Goal: Transaction & Acquisition: Download file/media

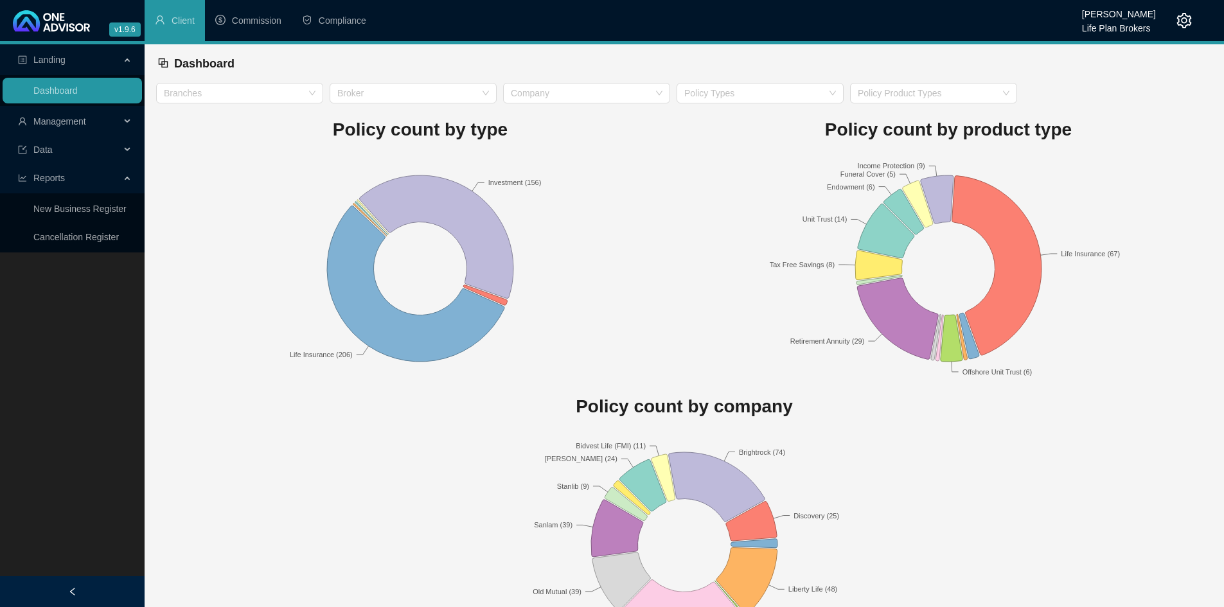
click at [90, 118] on span "Management" at bounding box center [69, 122] width 102 height 26
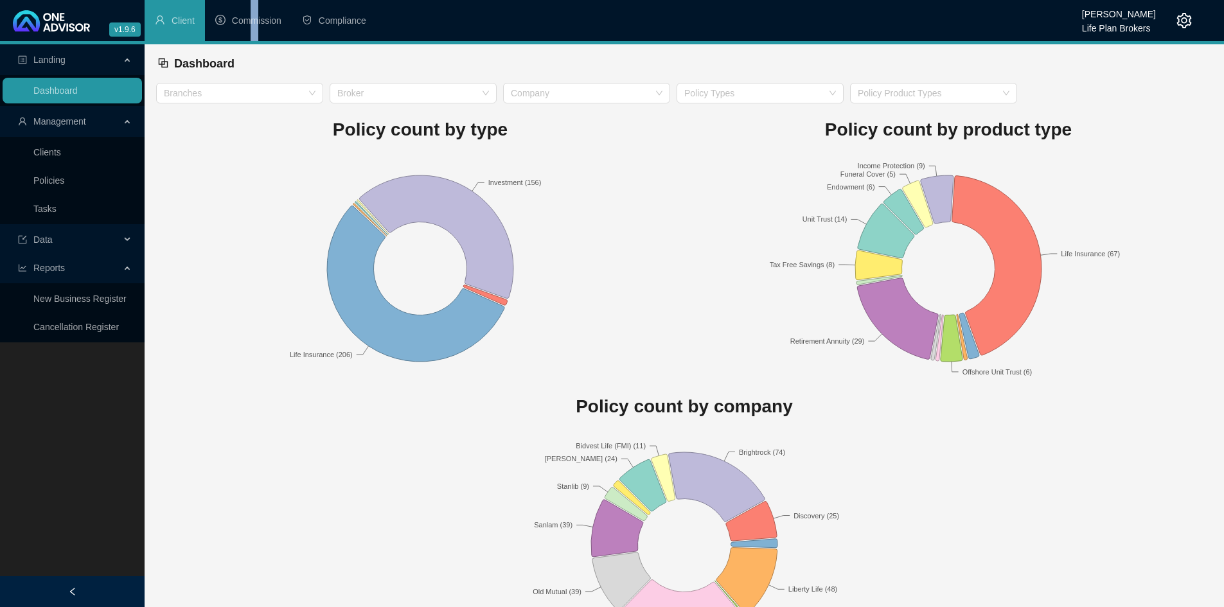
click at [254, 19] on span "Commission" at bounding box center [256, 20] width 49 height 10
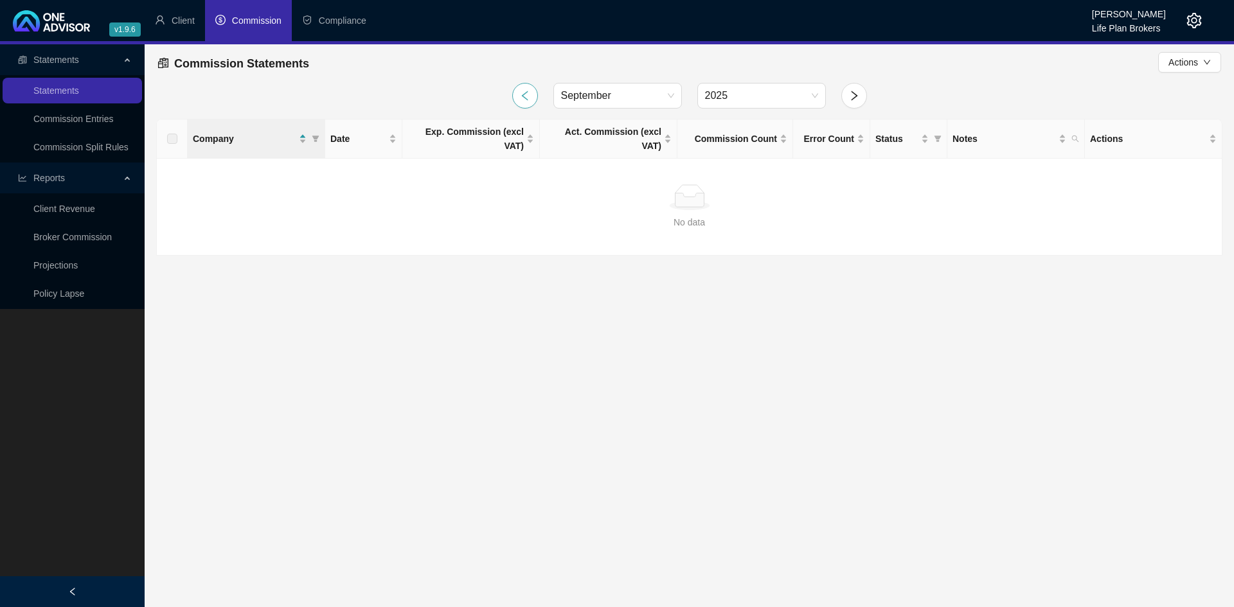
click at [528, 95] on icon "left" at bounding box center [525, 96] width 12 height 12
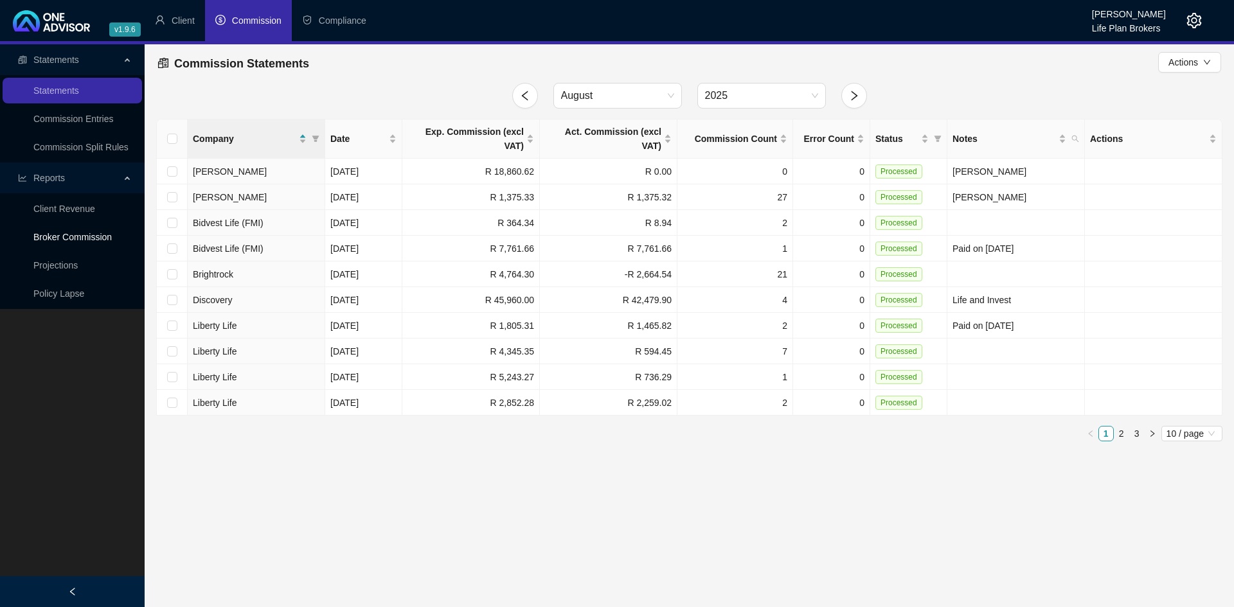
click at [97, 238] on link "Broker Commission" at bounding box center [72, 237] width 78 height 10
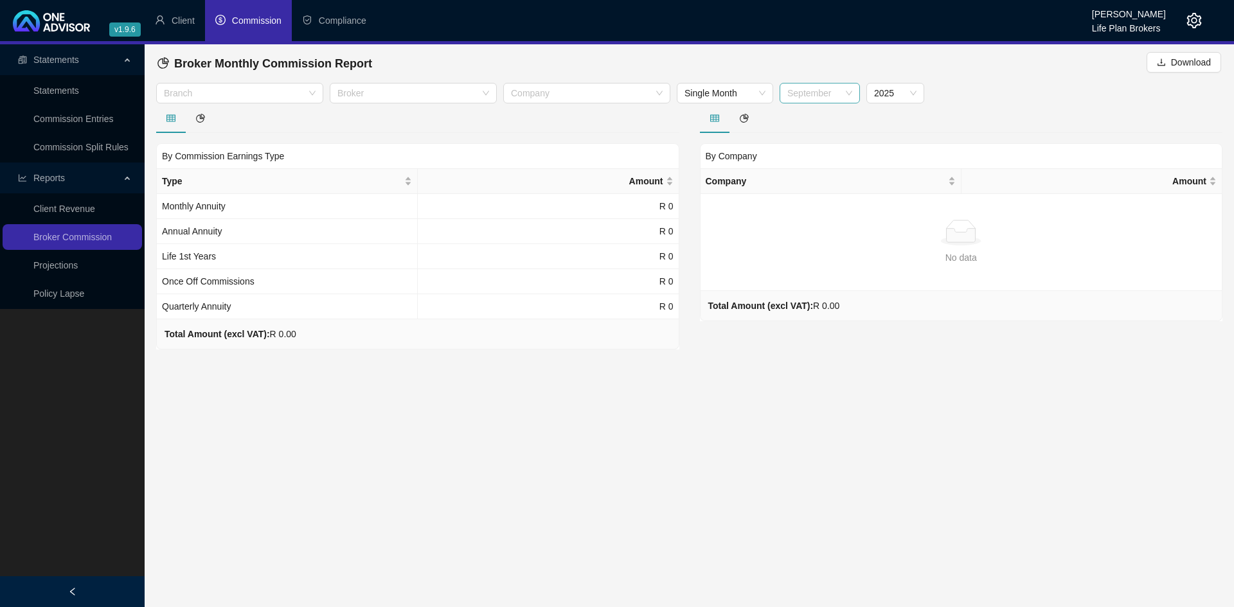
scroll to position [21, 0]
click at [846, 96] on span "September" at bounding box center [819, 93] width 65 height 19
click at [822, 244] on div "August" at bounding box center [820, 242] width 60 height 14
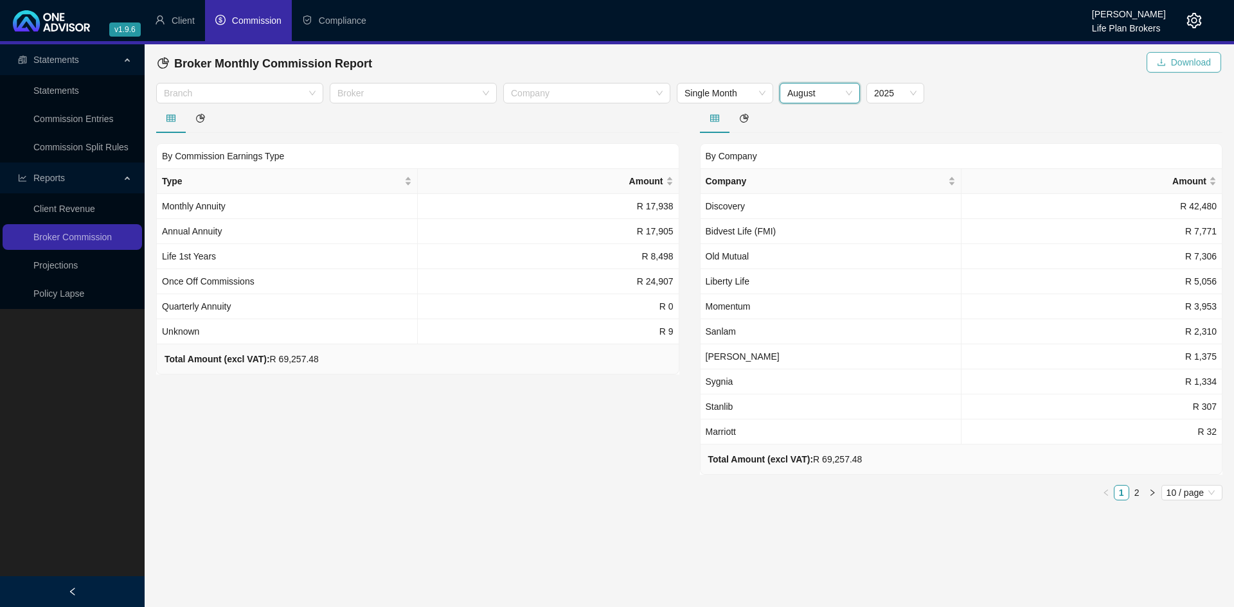
click at [986, 61] on span "Download" at bounding box center [1191, 62] width 40 height 14
click at [986, 23] on icon "setting" at bounding box center [1193, 20] width 15 height 15
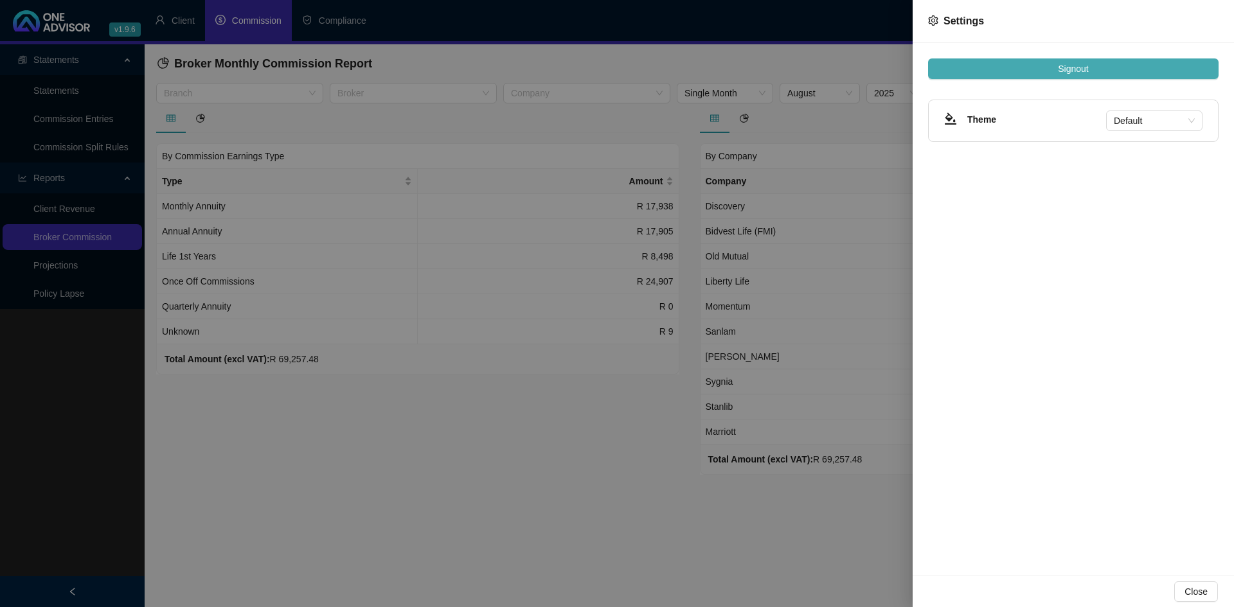
click at [986, 75] on button "Signout" at bounding box center [1073, 68] width 290 height 21
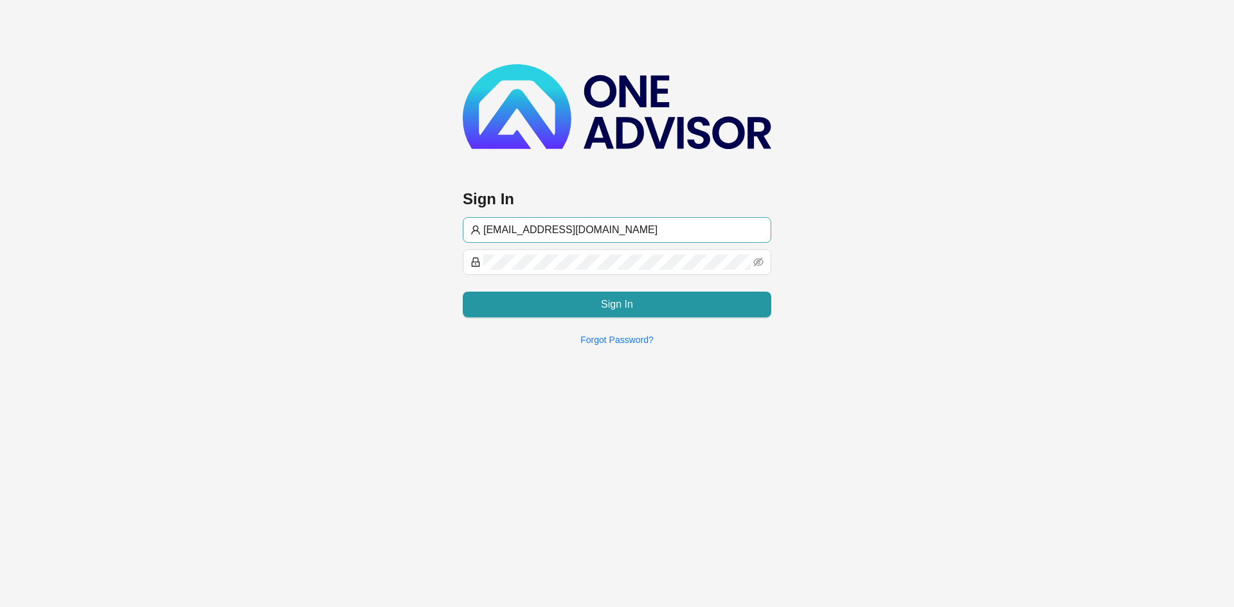
click at [510, 226] on input "[EMAIL_ADDRESS][DOMAIN_NAME]" at bounding box center [623, 229] width 280 height 15
type input "[PERSON_NAME][EMAIL_ADDRESS][DOMAIN_NAME]"
drag, startPoint x: 601, startPoint y: 396, endPoint x: 597, endPoint y: 384, distance: 13.0
click at [602, 397] on main "Sign In [EMAIL_ADDRESS][DOMAIN_NAME] Sign In Forgot Password?" at bounding box center [617, 303] width 1234 height 607
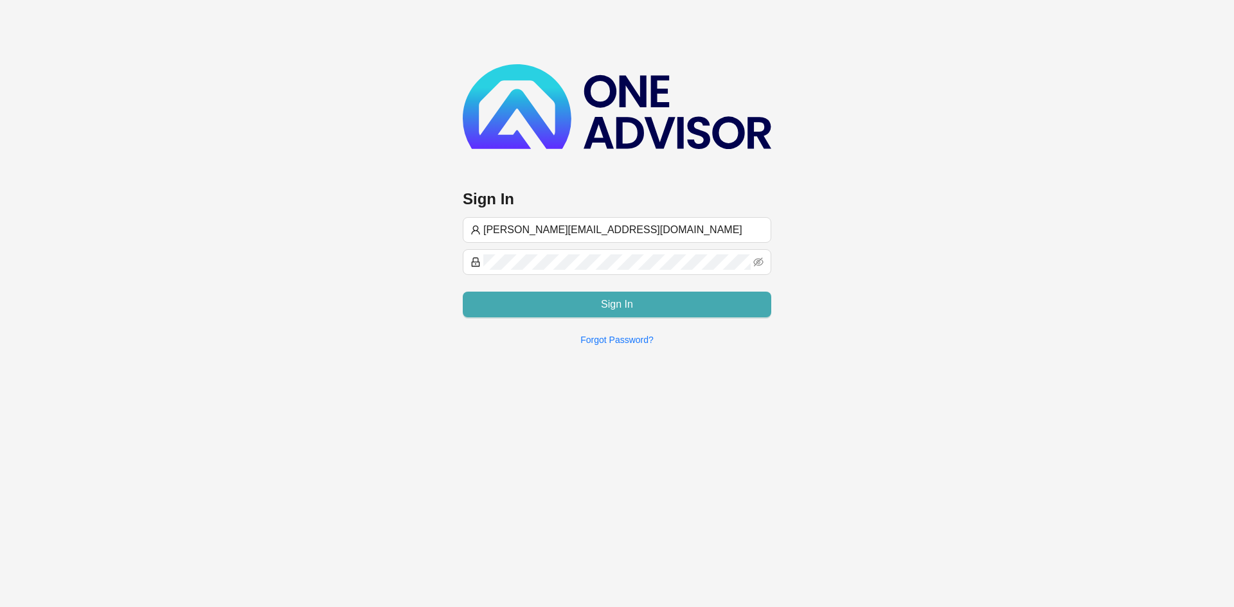
click at [623, 304] on span "Sign In" at bounding box center [617, 304] width 32 height 15
